Goal: Transaction & Acquisition: Purchase product/service

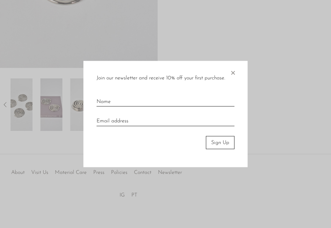
scroll to position [212, 0]
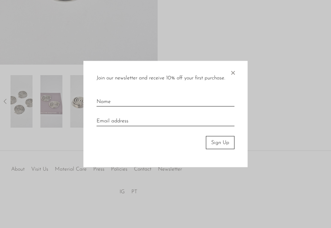
click at [236, 71] on span "×" at bounding box center [232, 71] width 7 height 21
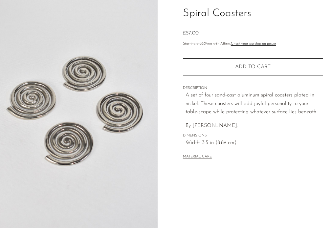
scroll to position [0, 0]
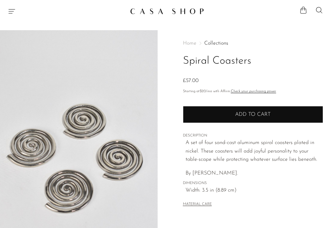
click at [230, 110] on button "Add to cart" at bounding box center [253, 114] width 140 height 17
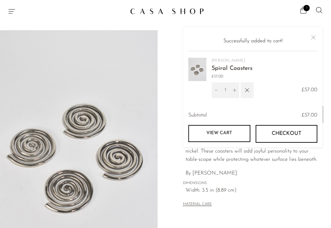
click at [233, 136] on link "View cart" at bounding box center [219, 133] width 62 height 17
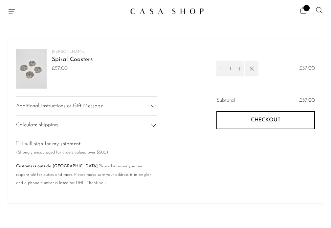
click at [240, 122] on button "Checkout" at bounding box center [265, 120] width 98 height 18
